Goal: Information Seeking & Learning: Learn about a topic

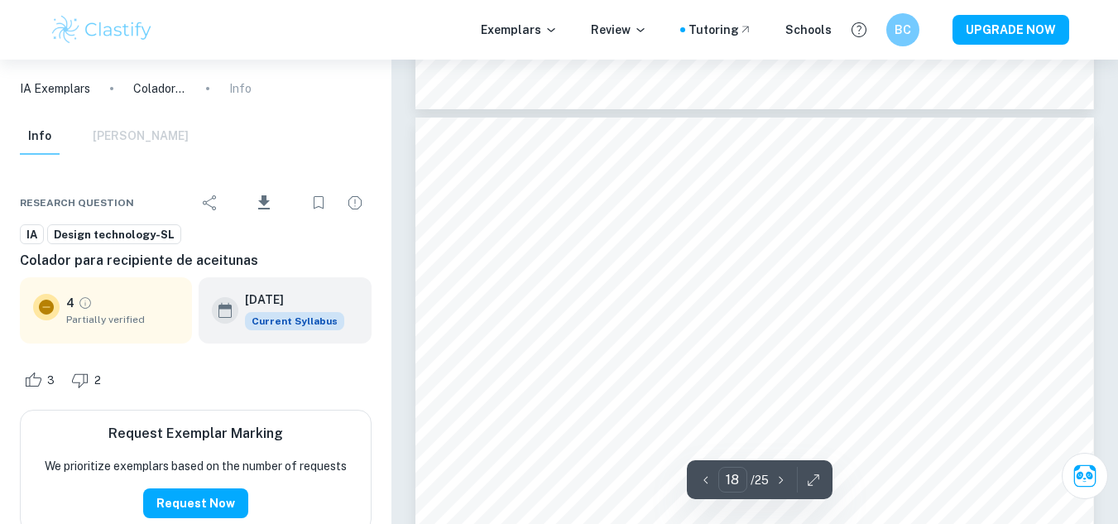
scroll to position [16883, 0]
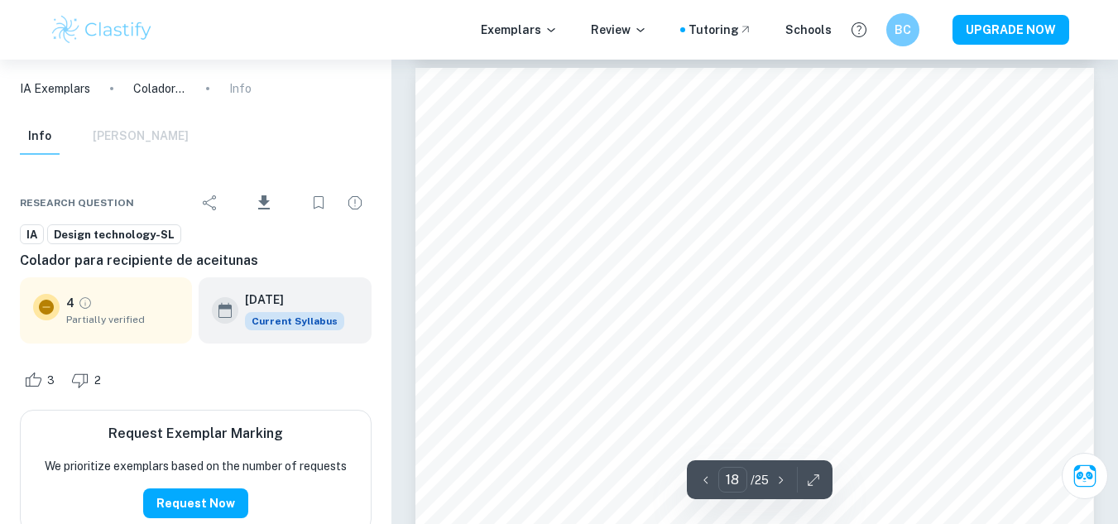
type input "17"
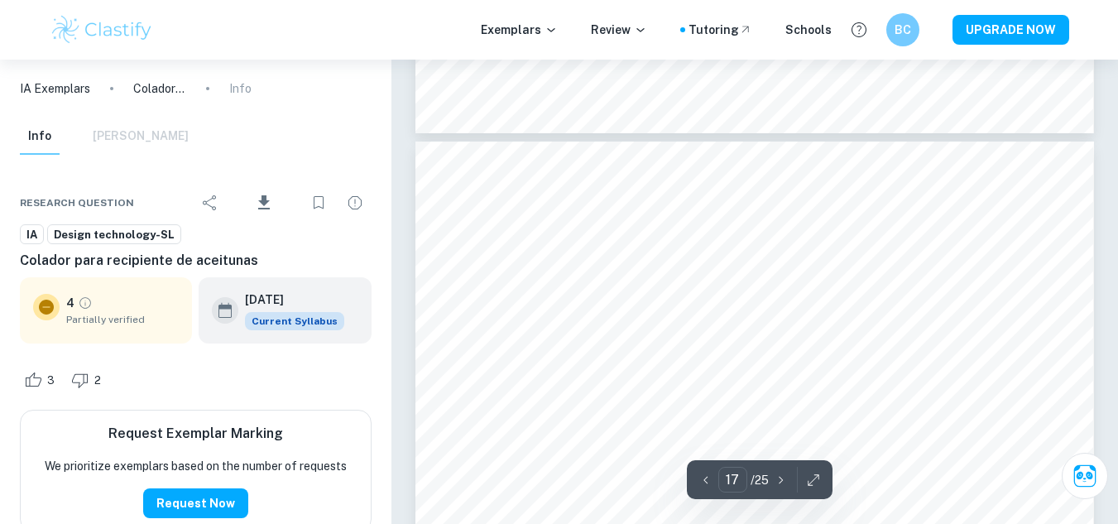
scroll to position [15842, 0]
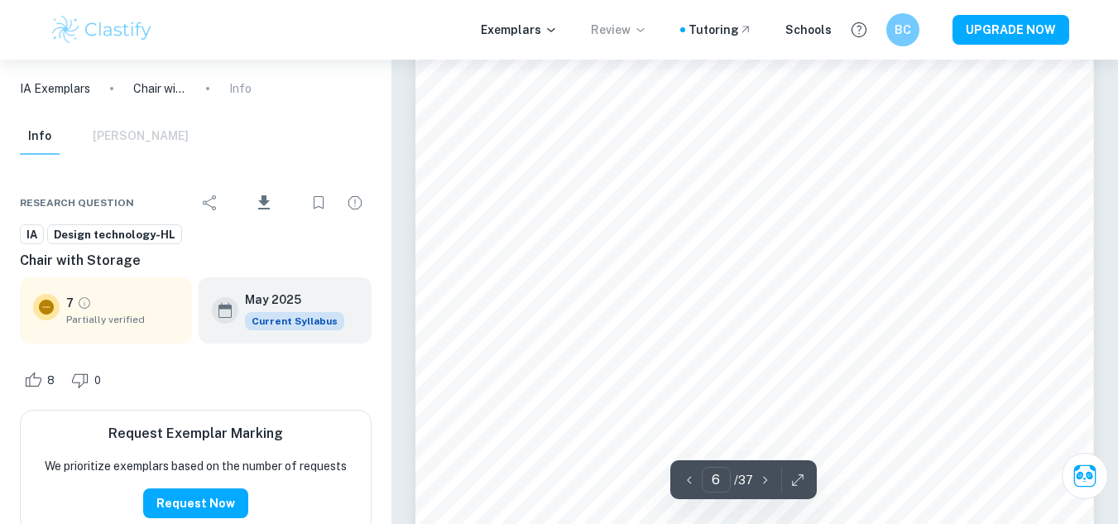
scroll to position [5059, 0]
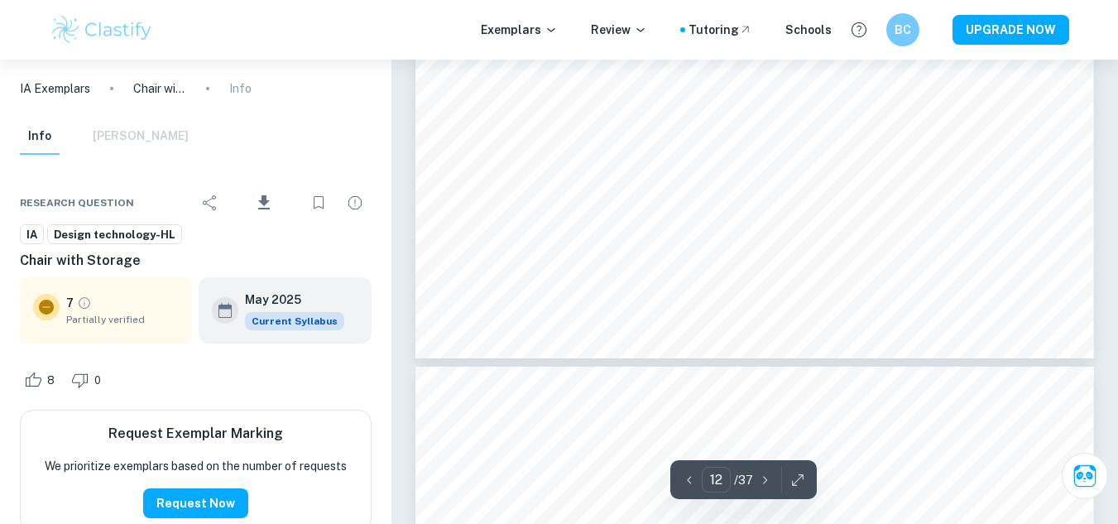
type input "13"
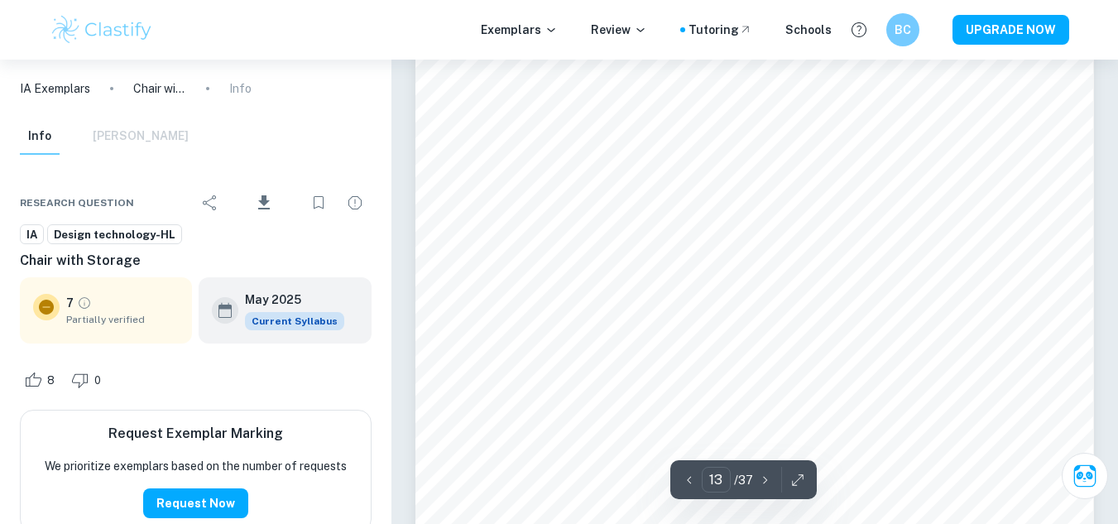
scroll to position [12531, 0]
